Goal: Navigation & Orientation: Find specific page/section

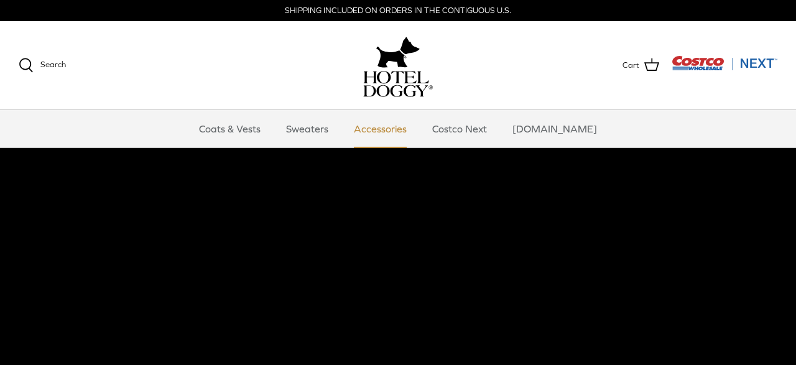
click at [406, 126] on link "Accessories" at bounding box center [380, 128] width 75 height 37
click at [401, 129] on link "Accessories" at bounding box center [380, 128] width 75 height 37
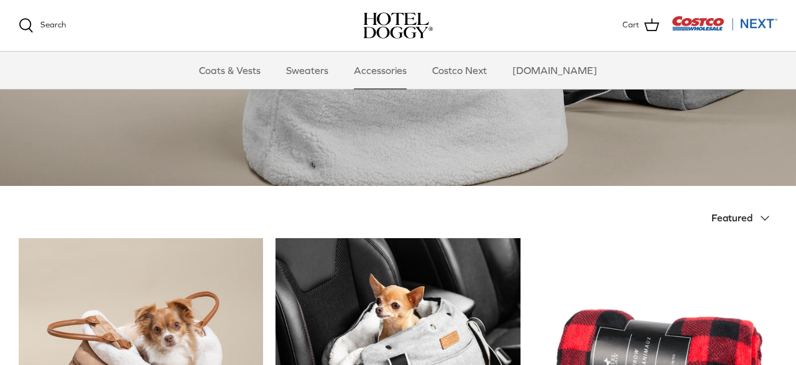
scroll to position [129, 0]
